Goal: Information Seeking & Learning: Understand process/instructions

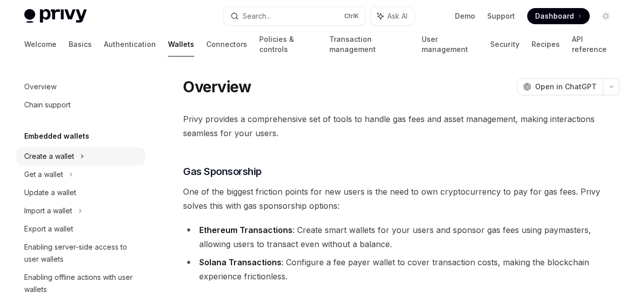
click at [55, 155] on div "Create a wallet" at bounding box center [49, 156] width 50 height 12
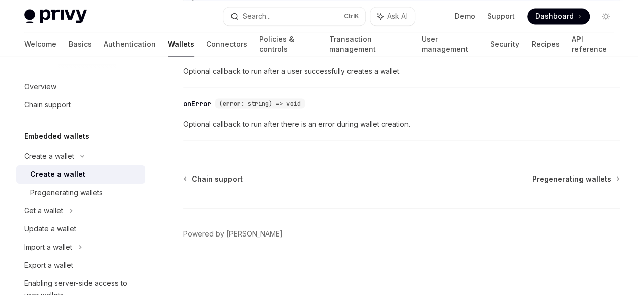
scroll to position [1017, 0]
type textarea "*"
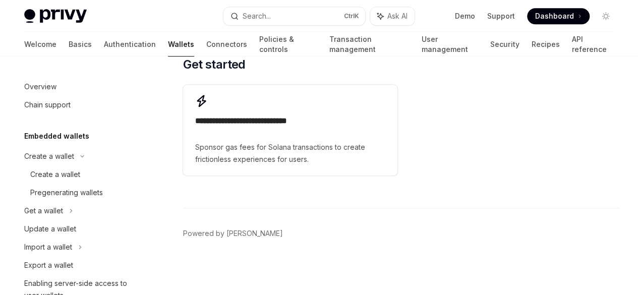
scroll to position [477, 0]
